Goal: Task Accomplishment & Management: Manage account settings

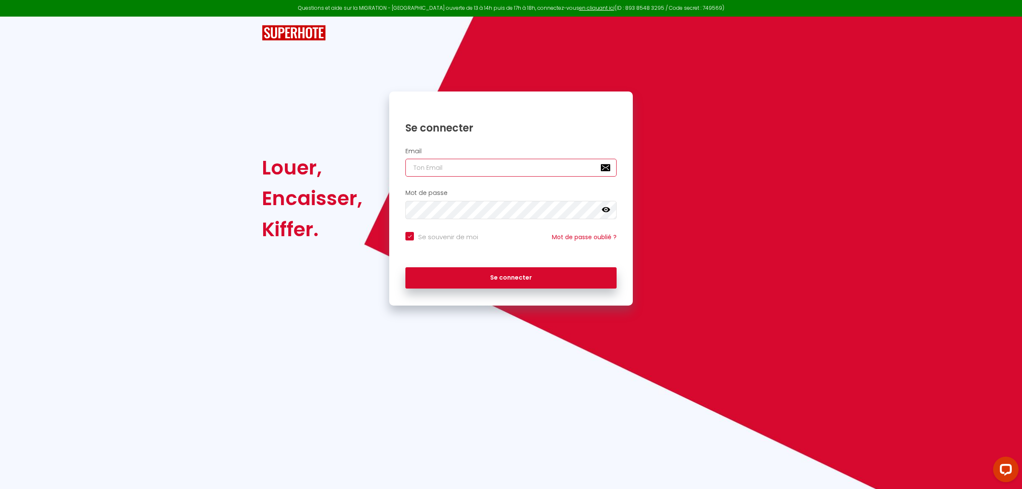
click at [469, 160] on input "email" at bounding box center [510, 168] width 211 height 18
type input "c"
checkbox input "true"
type input "ce"
checkbox input "true"
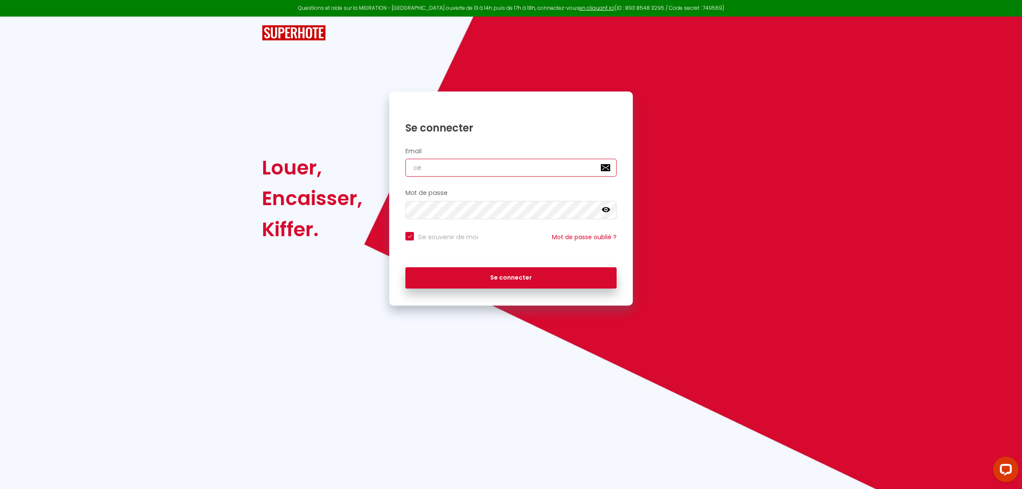
type input "cec"
checkbox input "true"
type input "ceci"
checkbox input "true"
type input "[PERSON_NAME]"
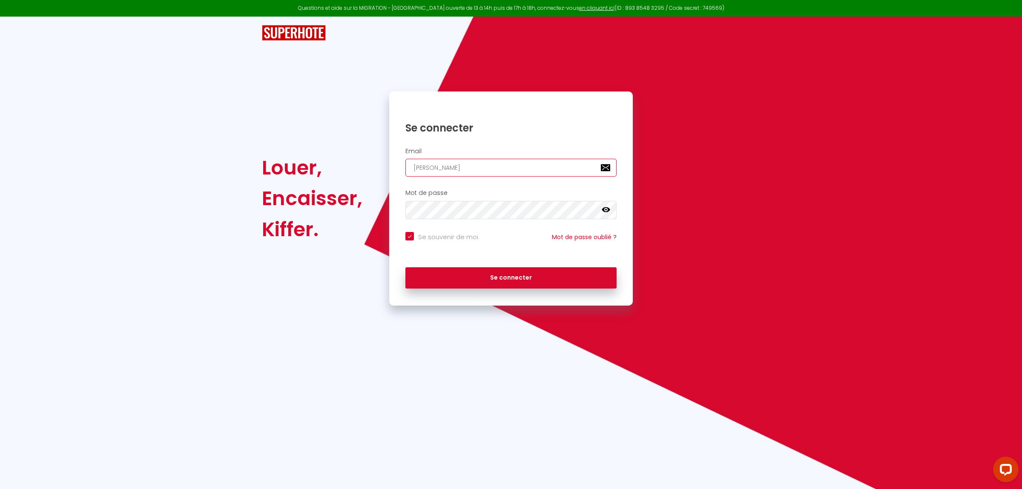
checkbox input "true"
type input "[PERSON_NAME]"
checkbox input "true"
type input "cecileb"
checkbox input "true"
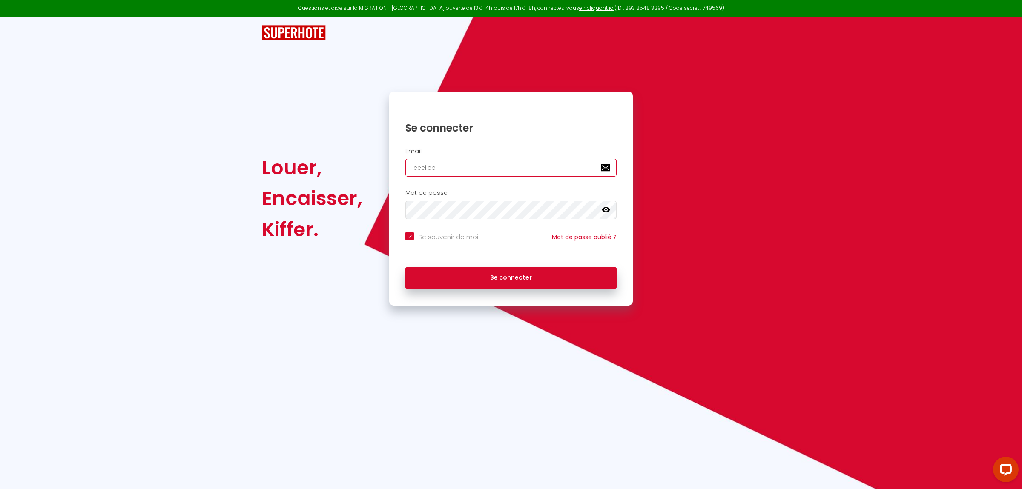
type input "cecilebe"
checkbox input "true"
type input "cecileben"
checkbox input "true"
type input "cecilebent"
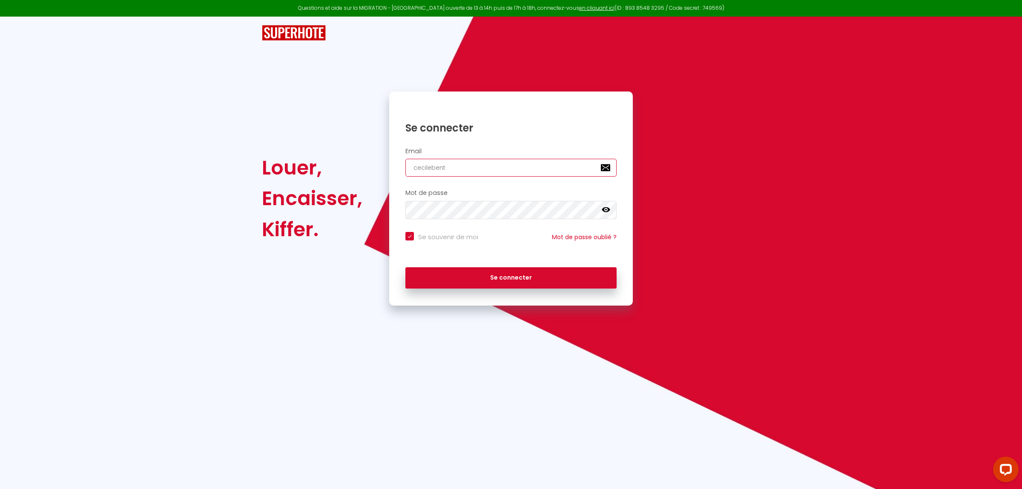
checkbox input "true"
type input "cecilebenta"
checkbox input "true"
type input "cecilebenta@"
checkbox input "true"
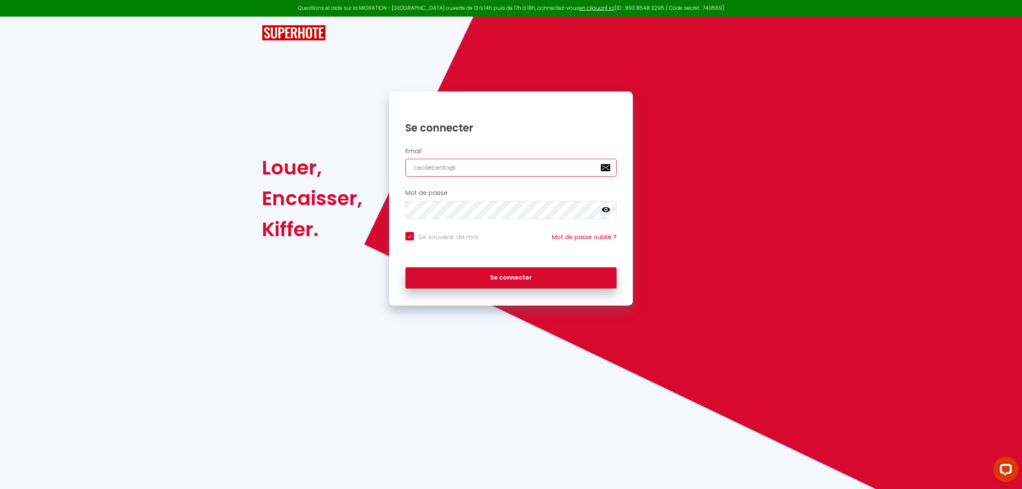
type input "cecilebenta@g"
checkbox input "true"
type input "cecilebenta@gm"
checkbox input "true"
type input "cecilebenta@gma"
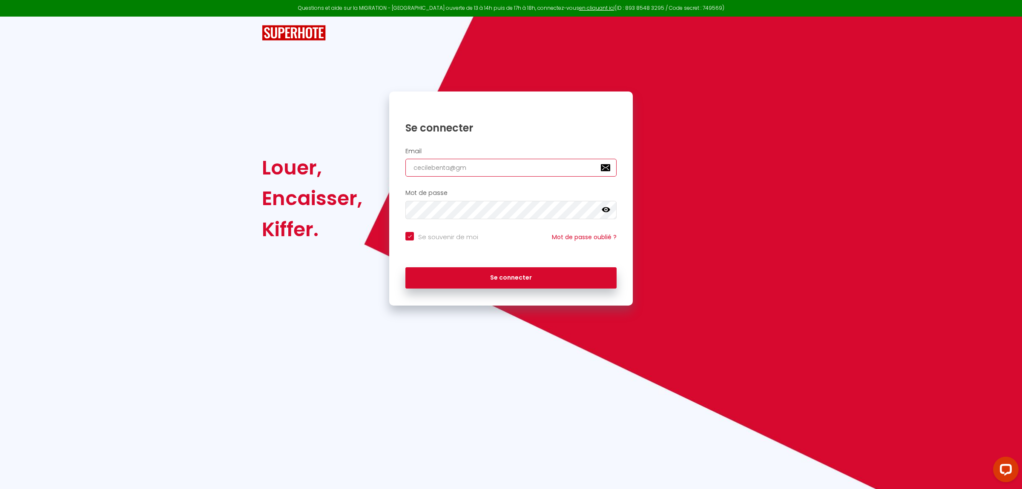
checkbox input "true"
type input "cecilebenta@gmai"
checkbox input "true"
type input "[EMAIL_ADDRESS]"
checkbox input "true"
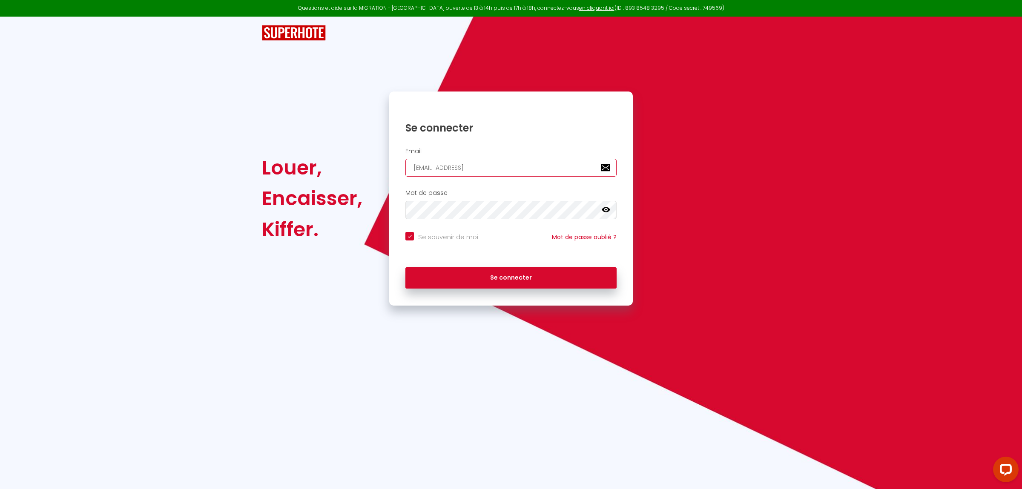
type input "[EMAIL_ADDRESS]?"
checkbox input "true"
type input "[EMAIL_ADDRESS]?c"
checkbox input "true"
type input "[EMAIL_ADDRESS]?"
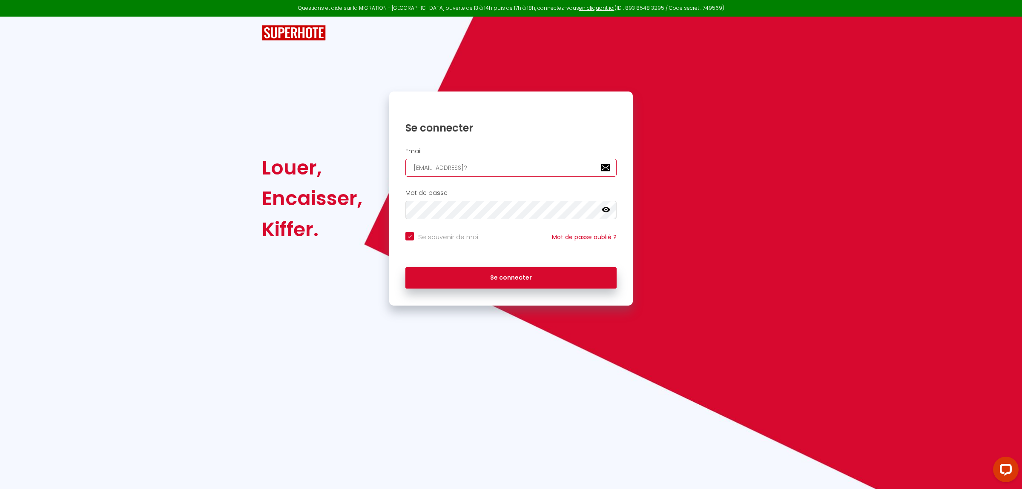
checkbox input "true"
type input "[EMAIL_ADDRESS]"
checkbox input "true"
type input "[EMAIL_ADDRESS]."
checkbox input "true"
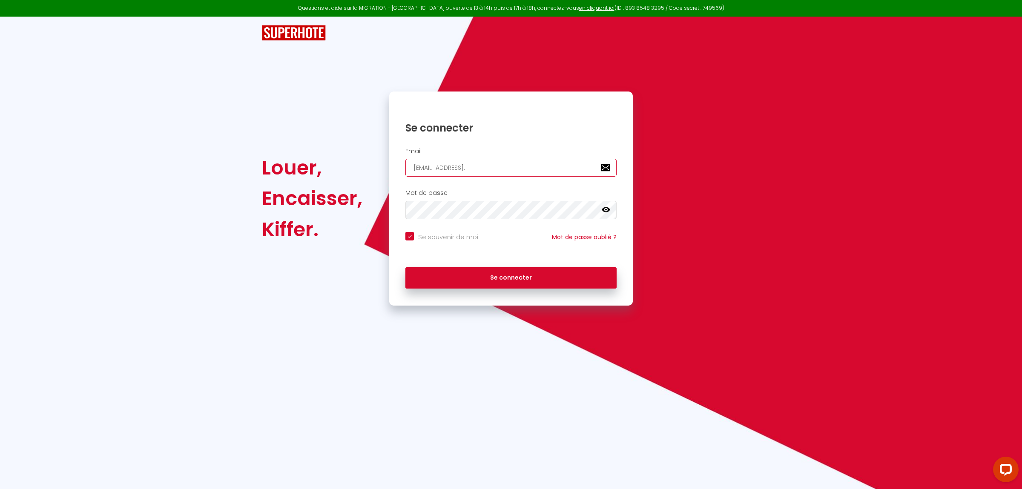
type input "cecilebenta@gmail.c"
checkbox input "true"
type input "[EMAIL_ADDRESS][DOMAIN_NAME]"
checkbox input "true"
type input "[EMAIL_ADDRESS][DOMAIN_NAME]"
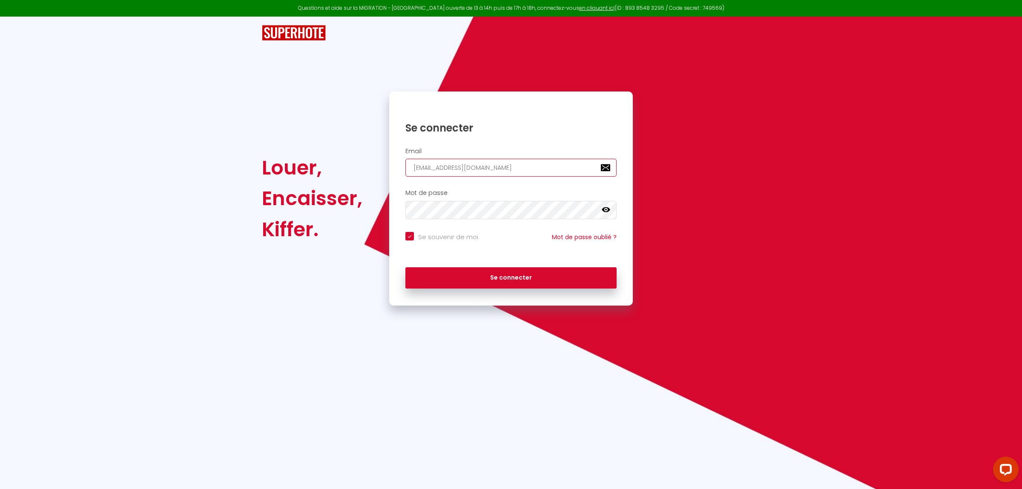
checkbox input "true"
type input "[EMAIL_ADDRESS][DOMAIN_NAME]"
click at [405, 267] on button "Se connecter" at bounding box center [510, 277] width 211 height 21
checkbox input "true"
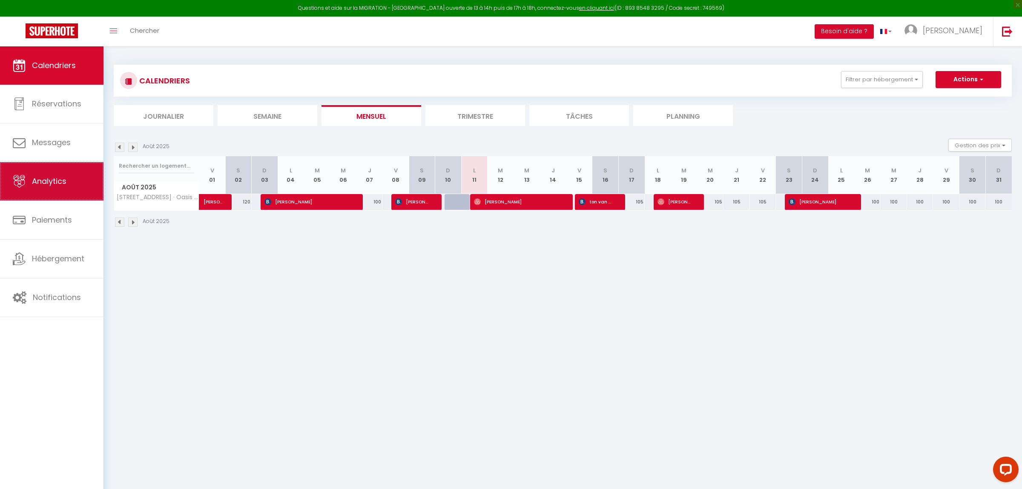
click at [58, 190] on link "Analytics" at bounding box center [51, 181] width 103 height 38
select select "2025"
select select "8"
